Goal: Task Accomplishment & Management: Use online tool/utility

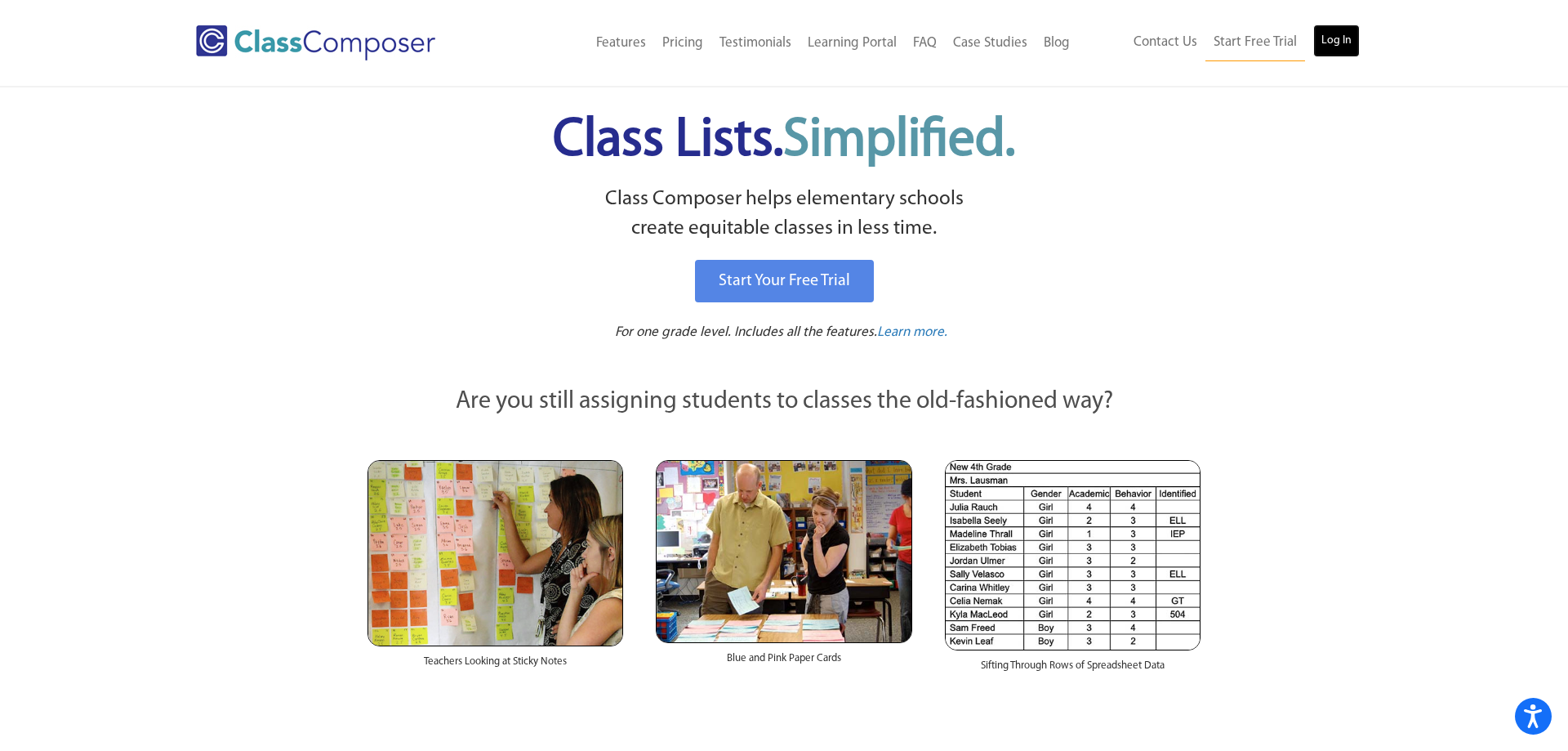
click at [1337, 42] on link "Log In" at bounding box center [1336, 41] width 46 height 33
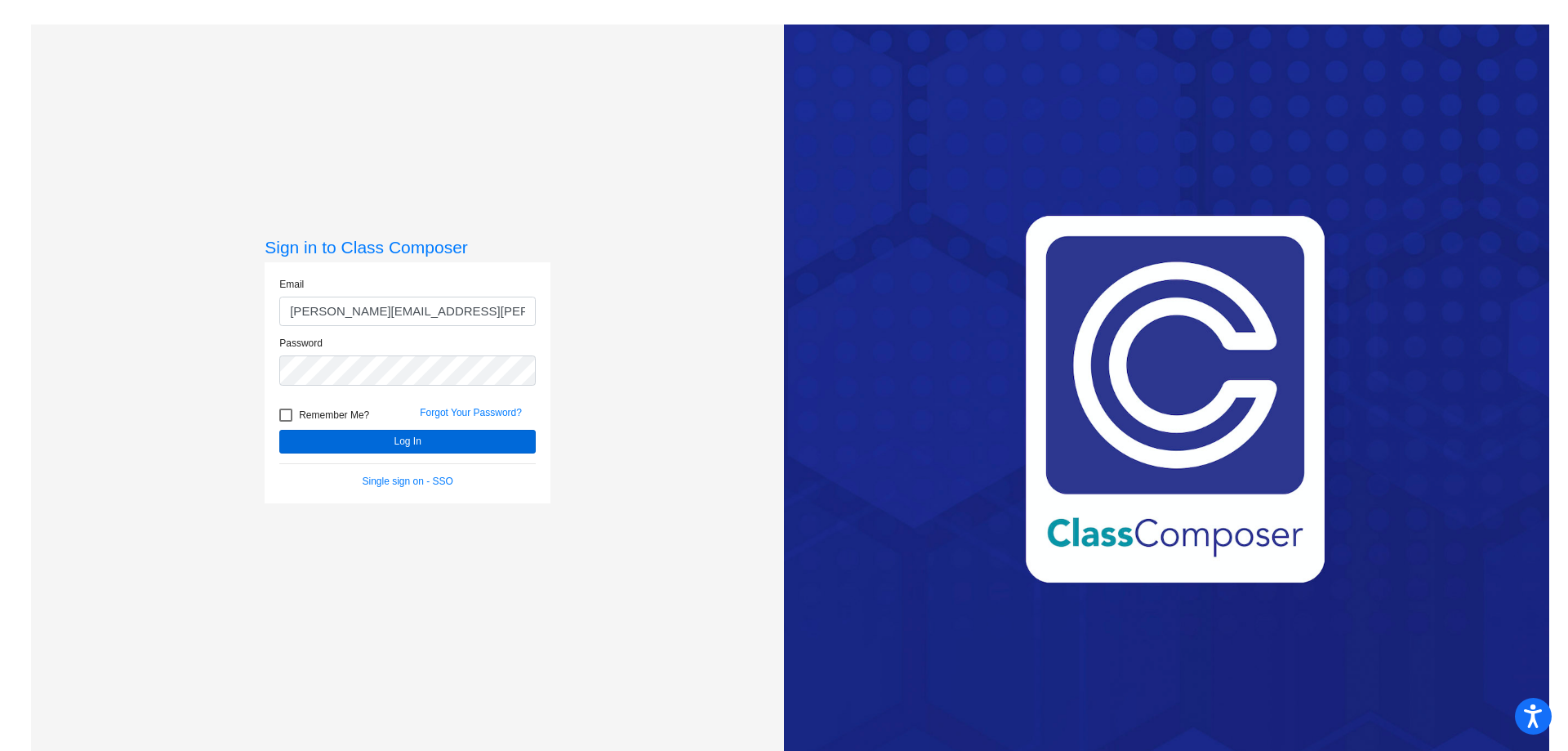
type input "[PERSON_NAME][EMAIL_ADDRESS][PERSON_NAME][DOMAIN_NAME]"
click at [370, 437] on button "Log In" at bounding box center [408, 442] width 257 height 24
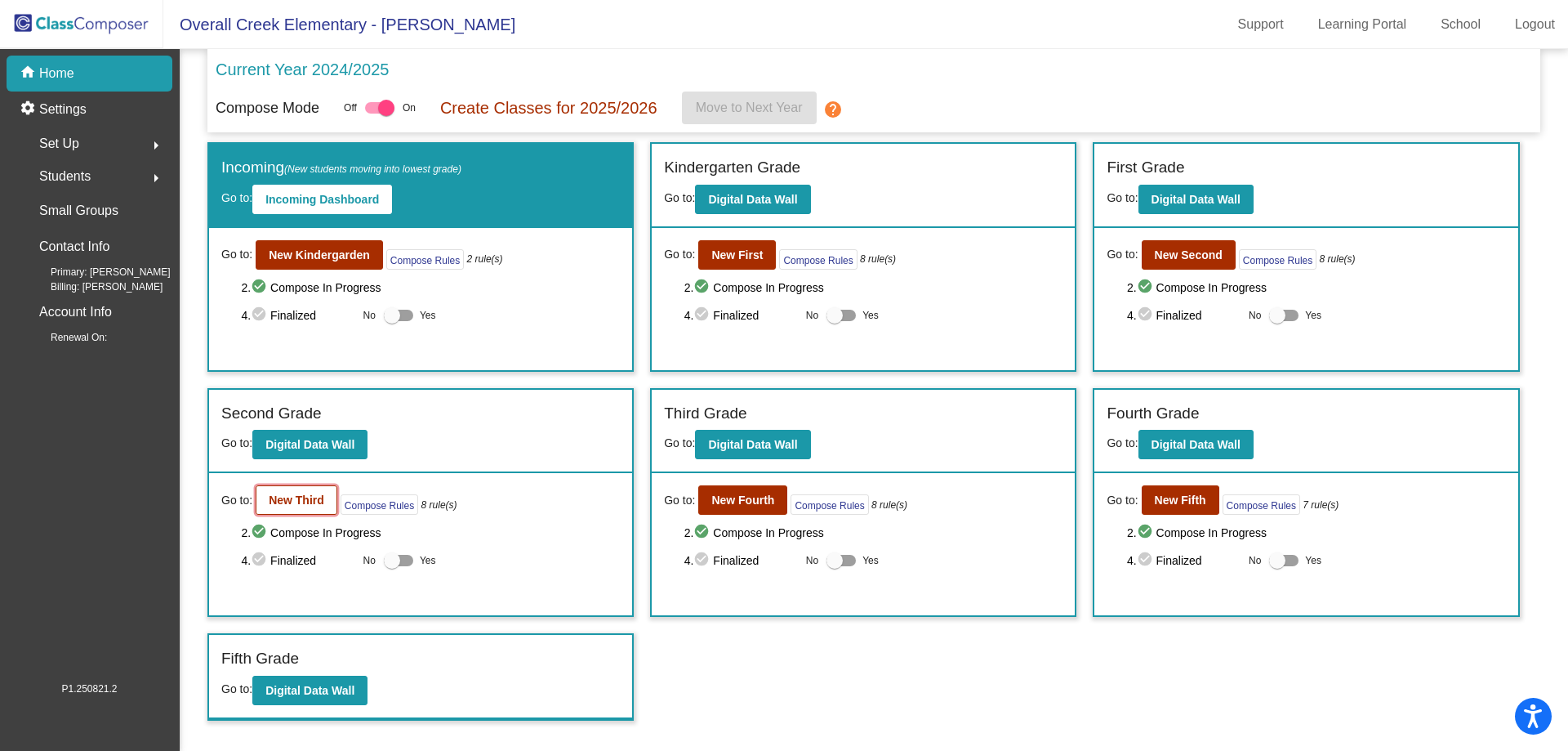
click at [292, 512] on button "New Third" at bounding box center [296, 500] width 82 height 30
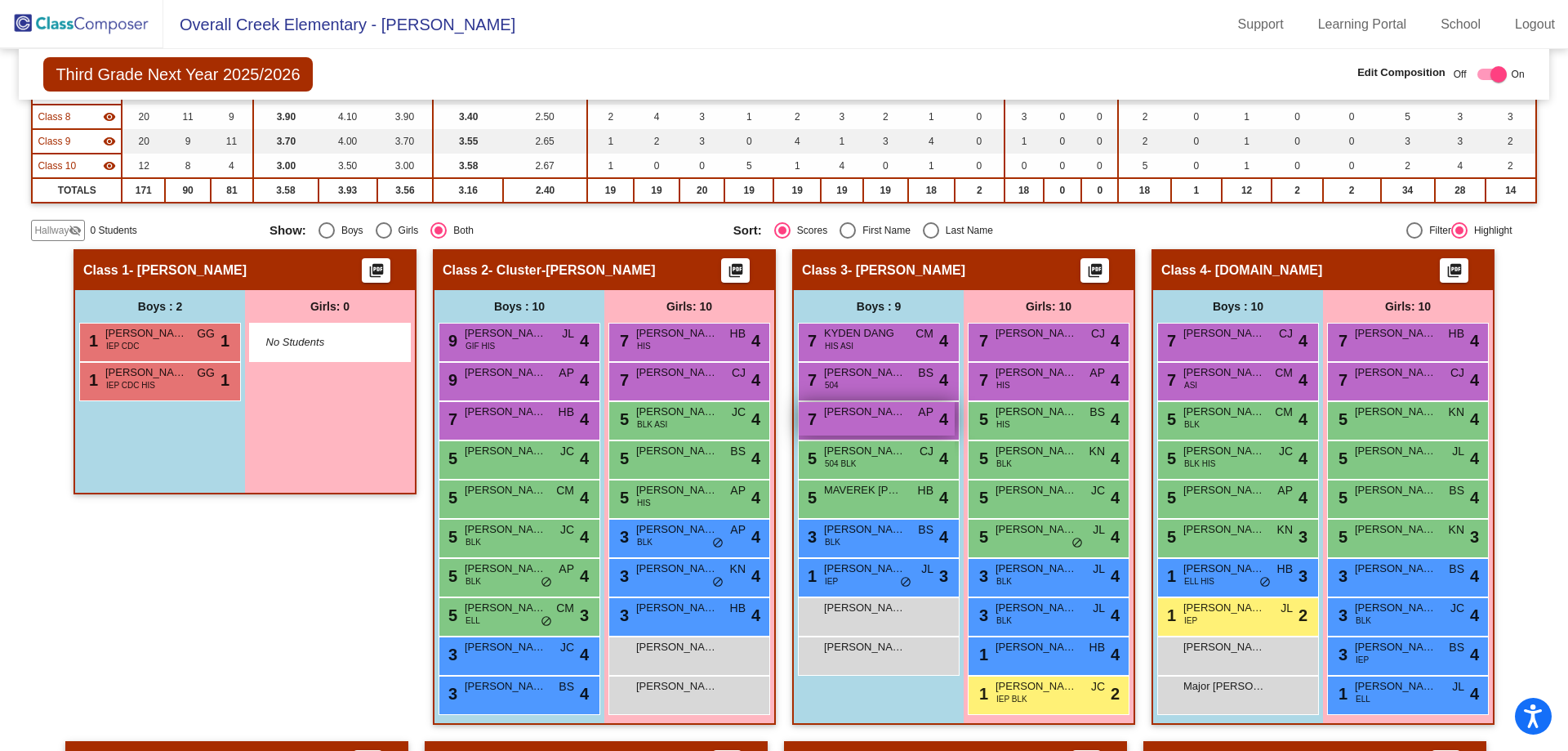
scroll to position [356, 0]
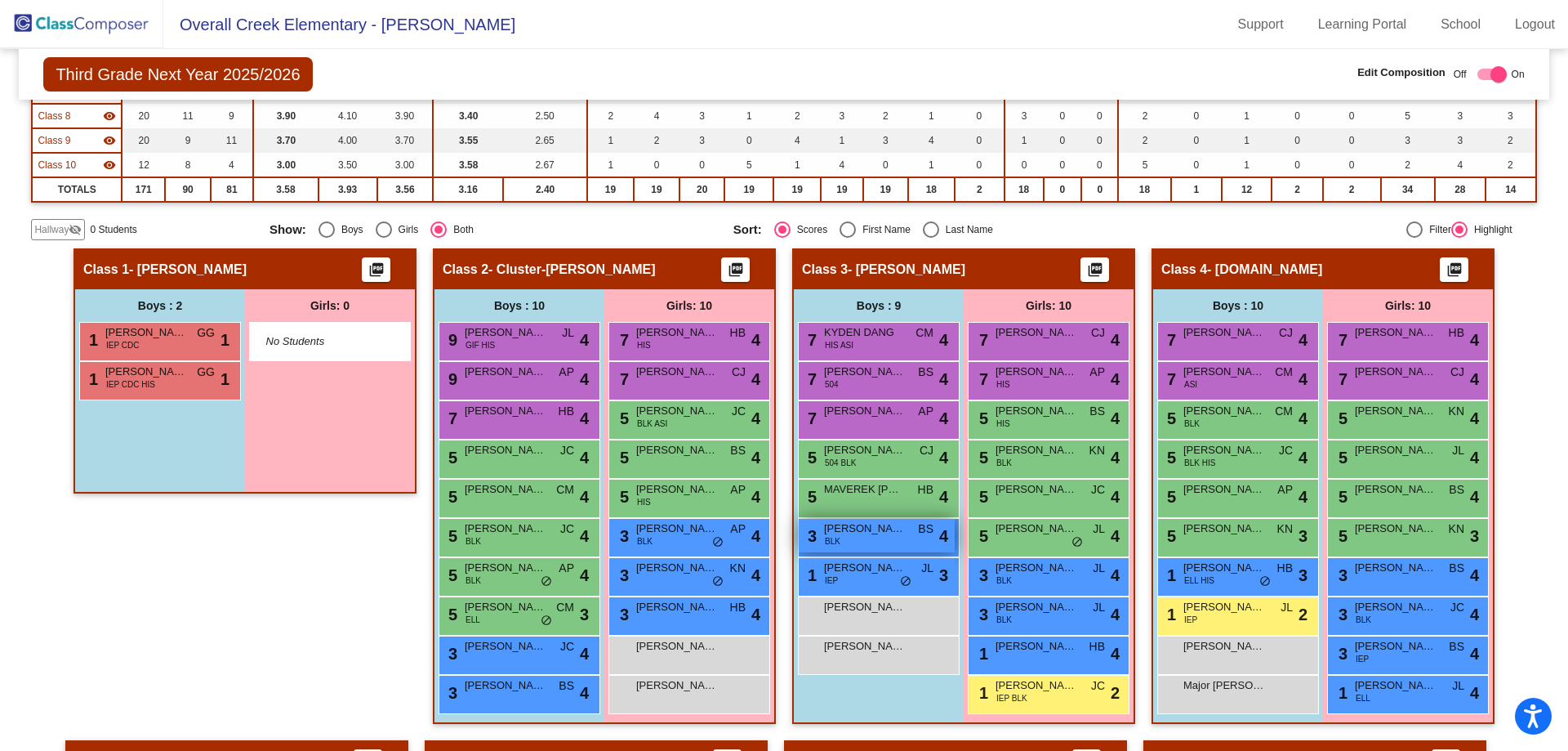
click at [859, 531] on span "[PERSON_NAME]" at bounding box center [865, 529] width 82 height 17
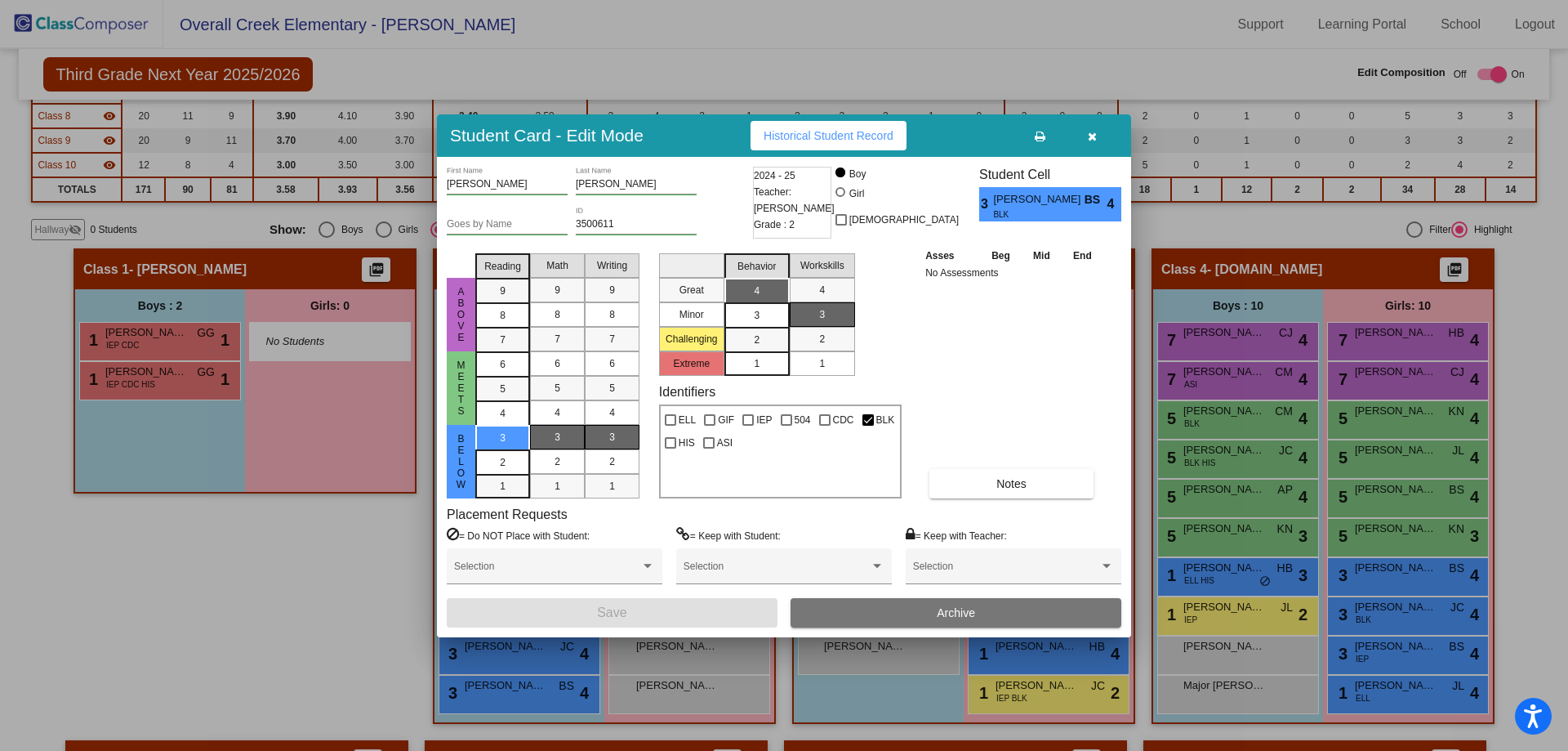
click at [1085, 135] on button "button" at bounding box center [1092, 135] width 52 height 30
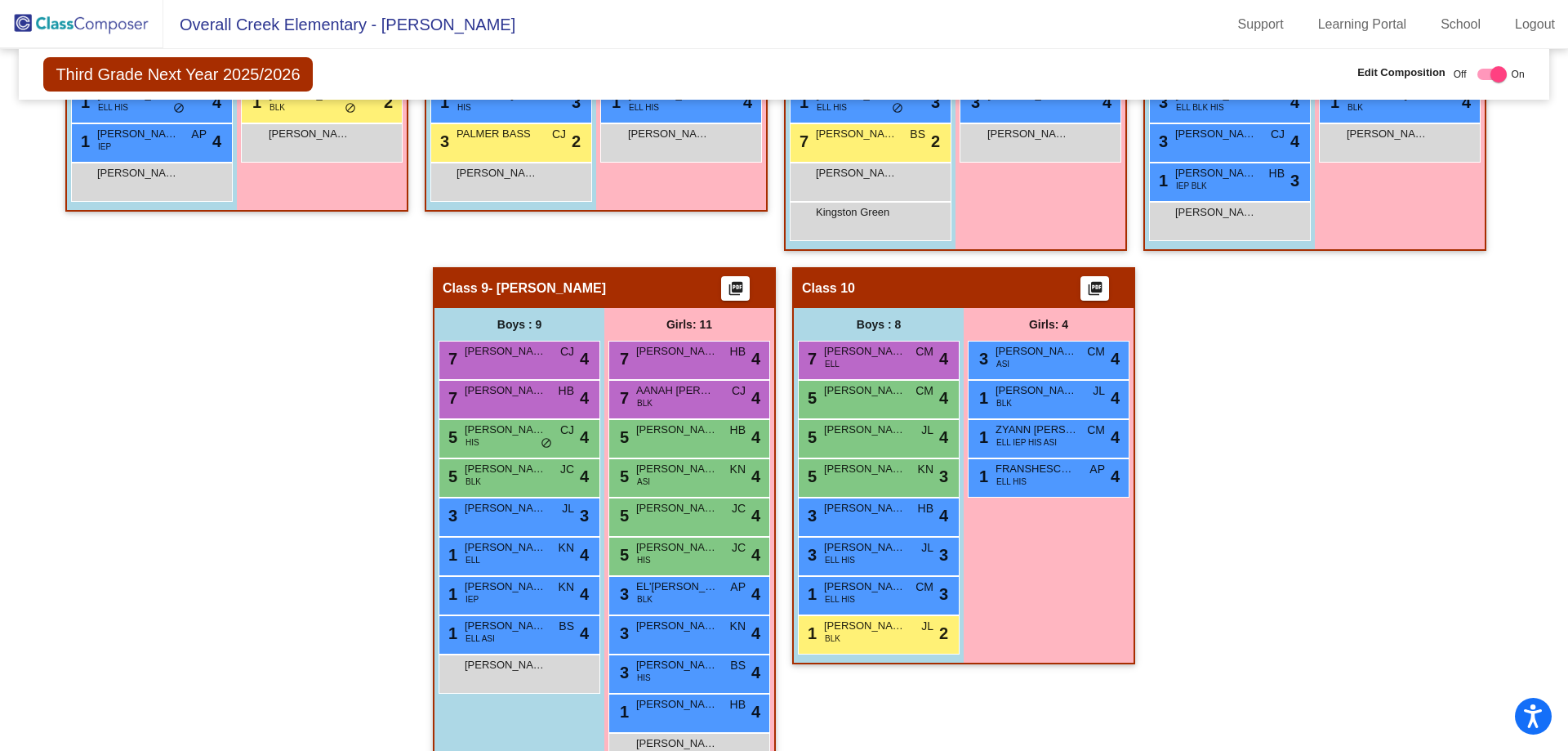
scroll to position [1406, 0]
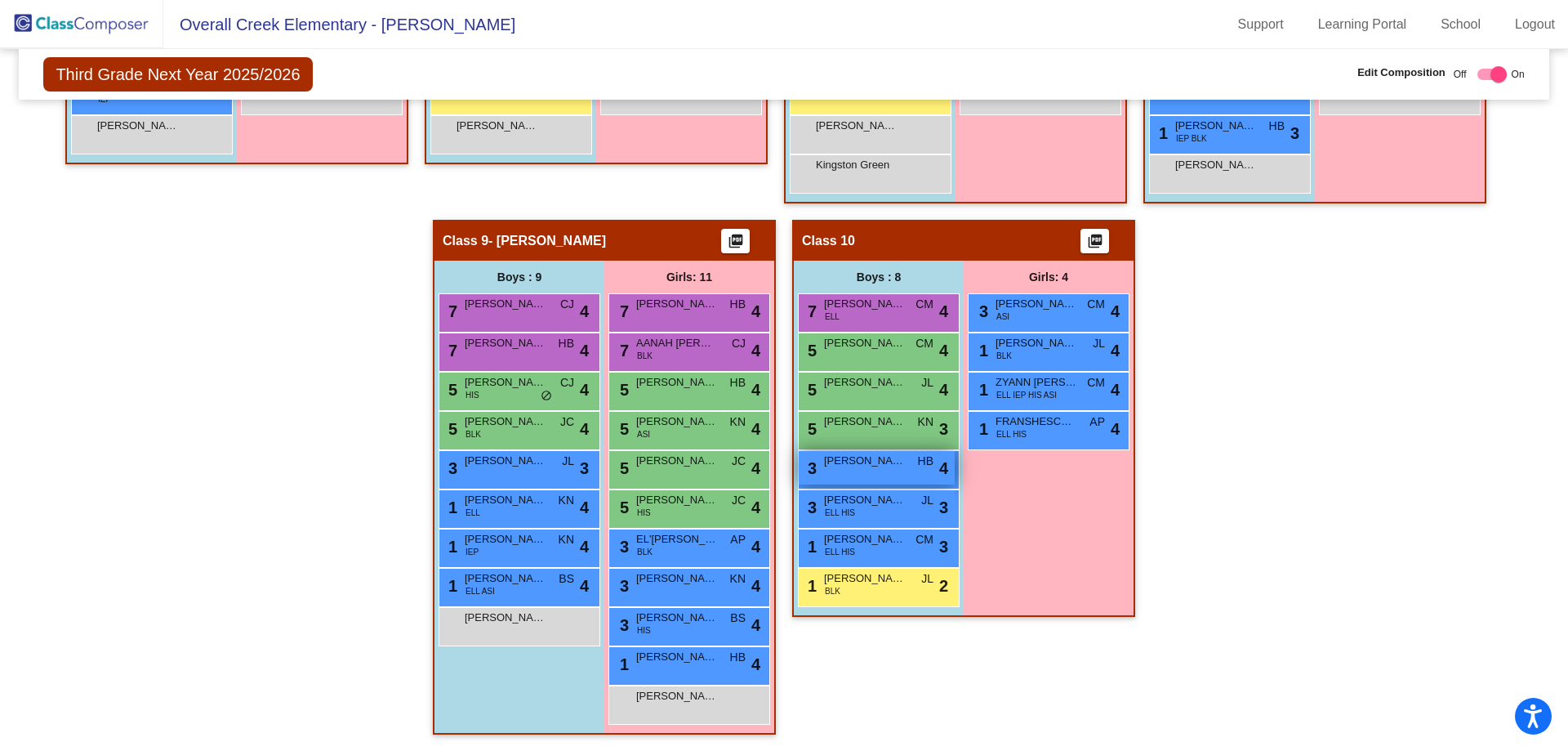
click at [881, 477] on div "3 [PERSON_NAME] HB lock do_not_disturb_alt 4" at bounding box center [876, 467] width 156 height 34
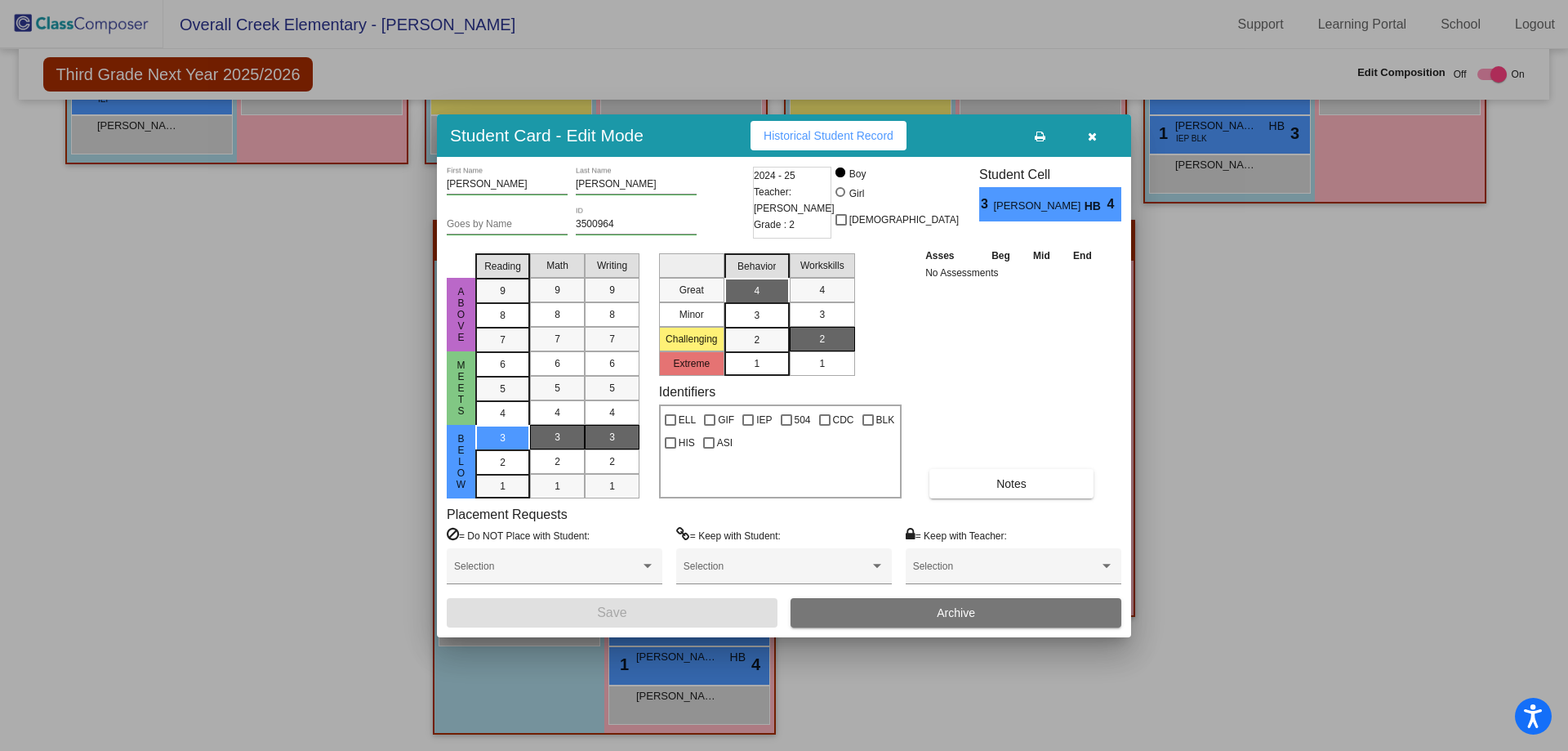
click at [1096, 131] on icon "button" at bounding box center [1092, 136] width 9 height 12
